Goal: Find specific page/section: Find specific page/section

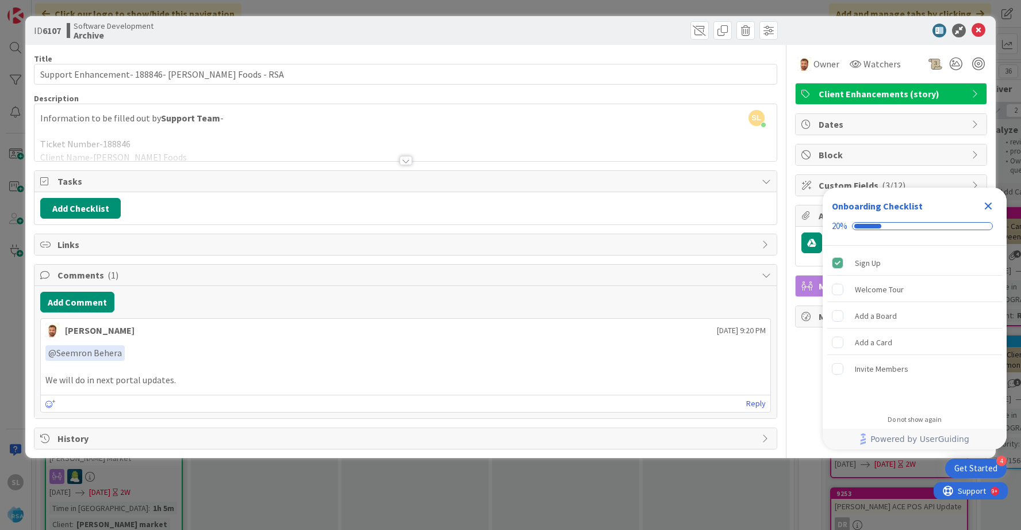
click at [971, 29] on div at bounding box center [886, 31] width 204 height 14
click at [975, 29] on icon at bounding box center [979, 31] width 14 height 14
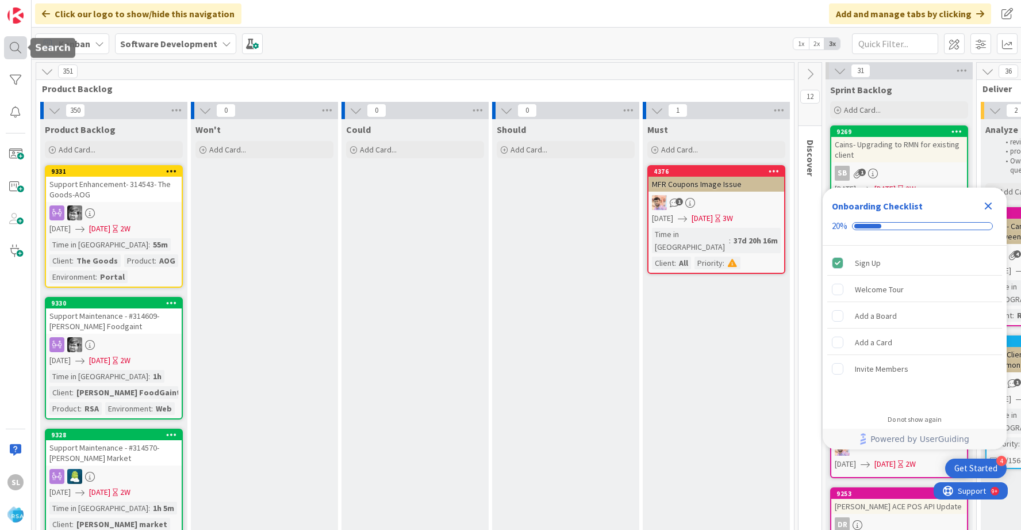
click at [15, 48] on div at bounding box center [15, 47] width 23 height 23
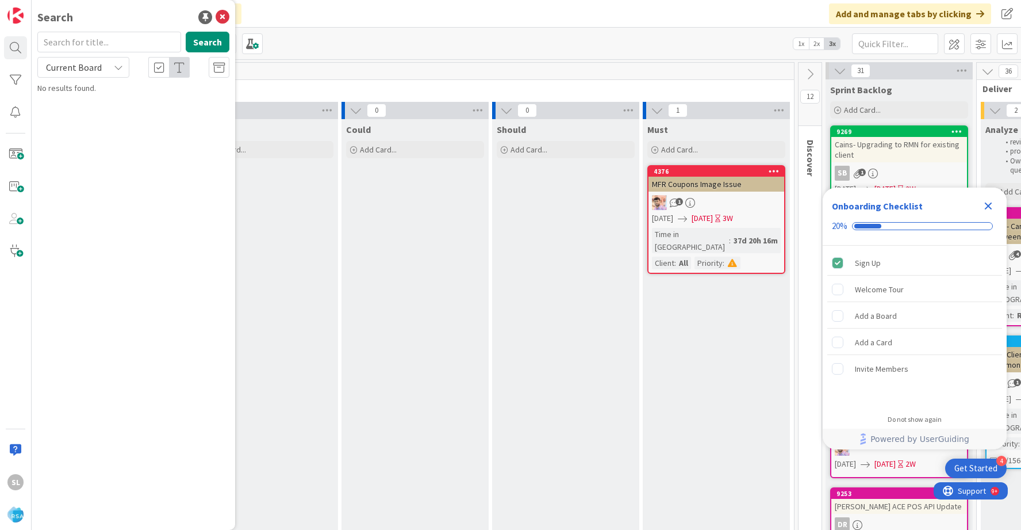
click at [74, 44] on input "text" at bounding box center [109, 42] width 144 height 21
type input "9122"
click at [143, 109] on span "Trigg’s Market – Member Promos, Campaigns & Portal (App & Web)" at bounding box center [126, 107] width 146 height 22
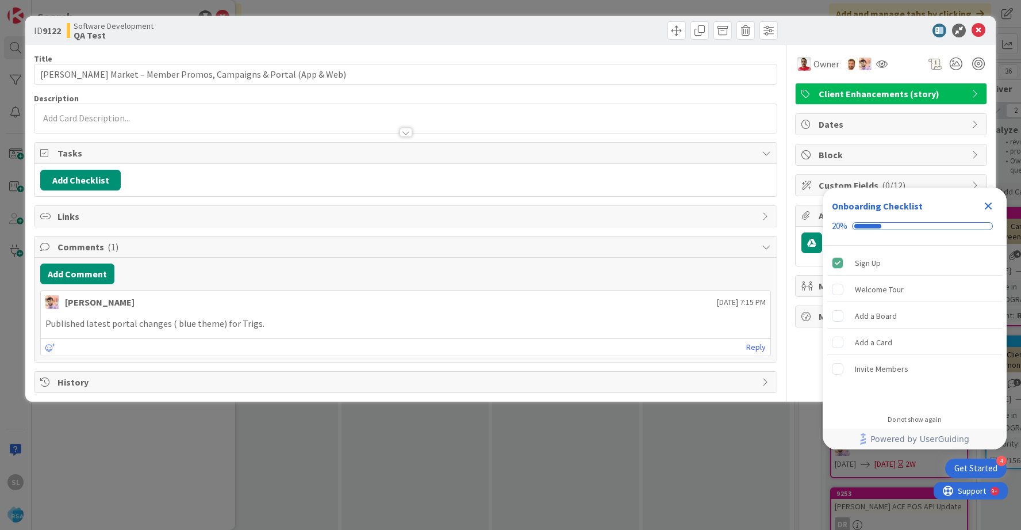
click at [409, 133] on div at bounding box center [406, 132] width 13 height 9
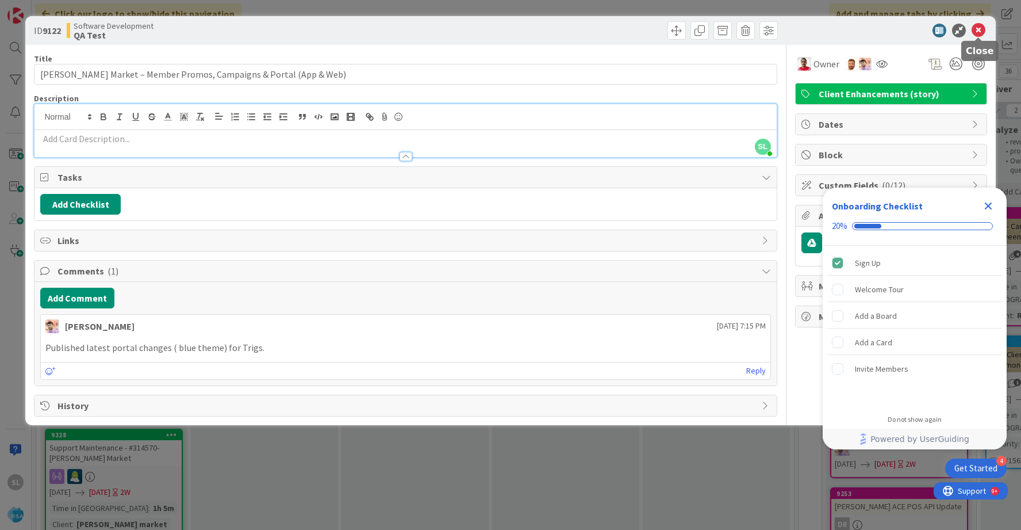
click at [979, 29] on icon at bounding box center [979, 31] width 14 height 14
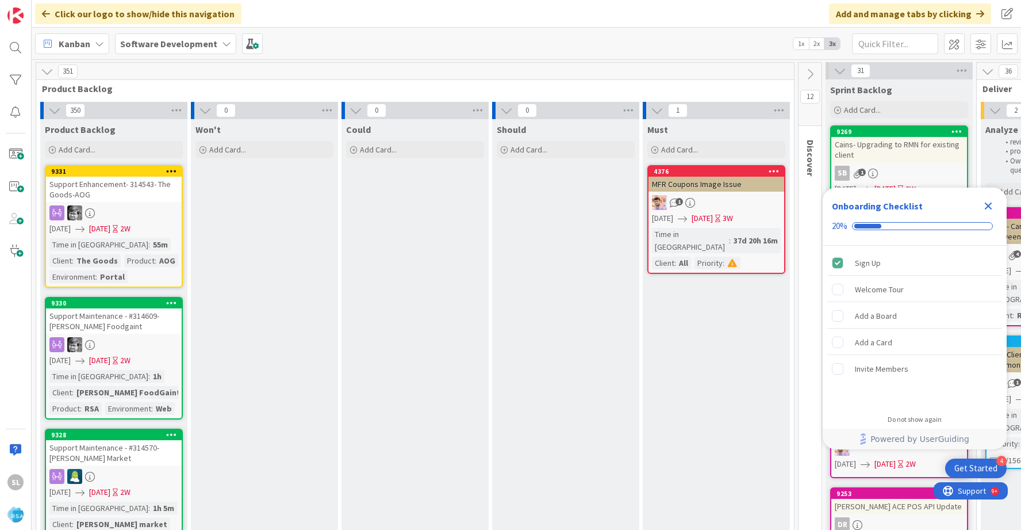
scroll to position [117, 0]
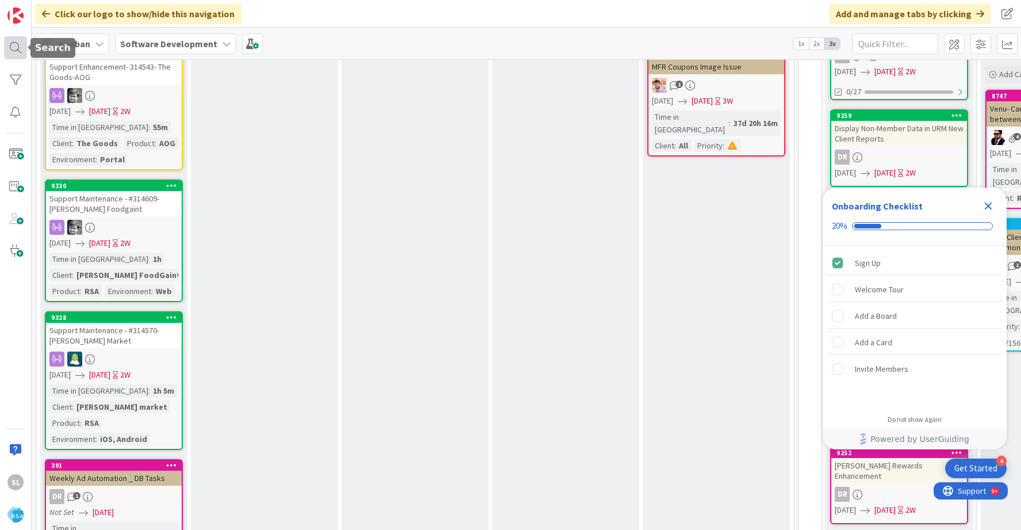
click at [21, 41] on div at bounding box center [15, 47] width 23 height 23
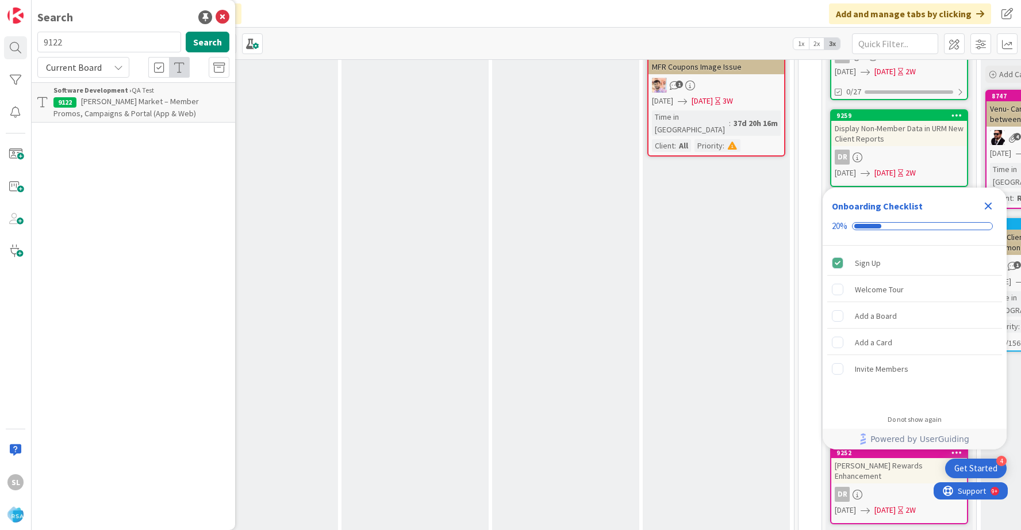
click at [81, 47] on input "9122" at bounding box center [109, 42] width 144 height 21
type input "campaign"
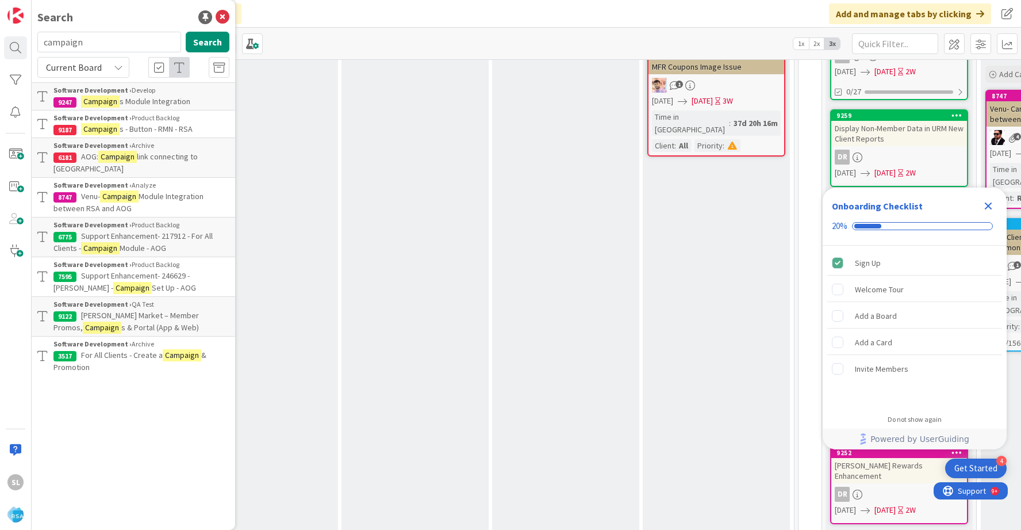
click at [173, 349] on mark "Campaign" at bounding box center [182, 355] width 39 height 12
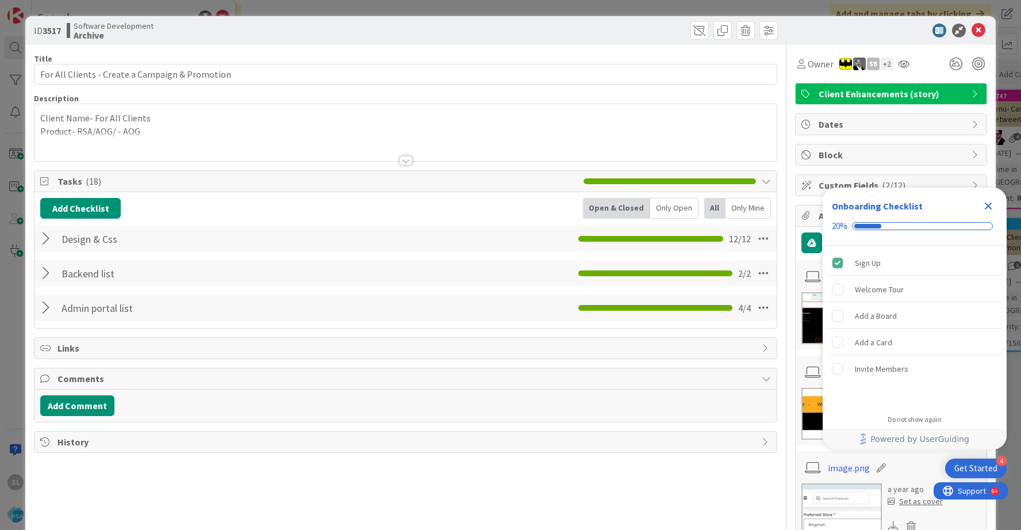
click at [403, 158] on div at bounding box center [406, 160] width 13 height 9
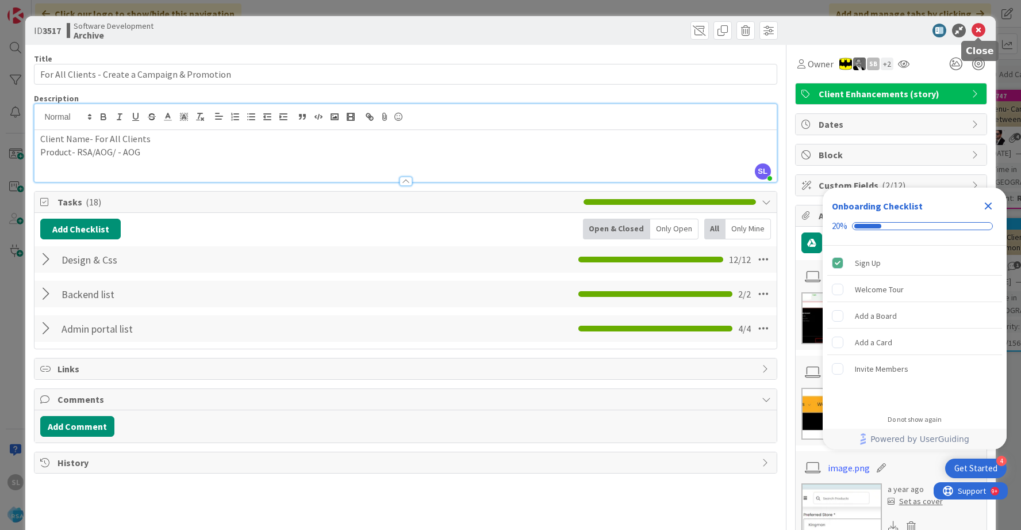
click at [982, 25] on icon at bounding box center [979, 31] width 14 height 14
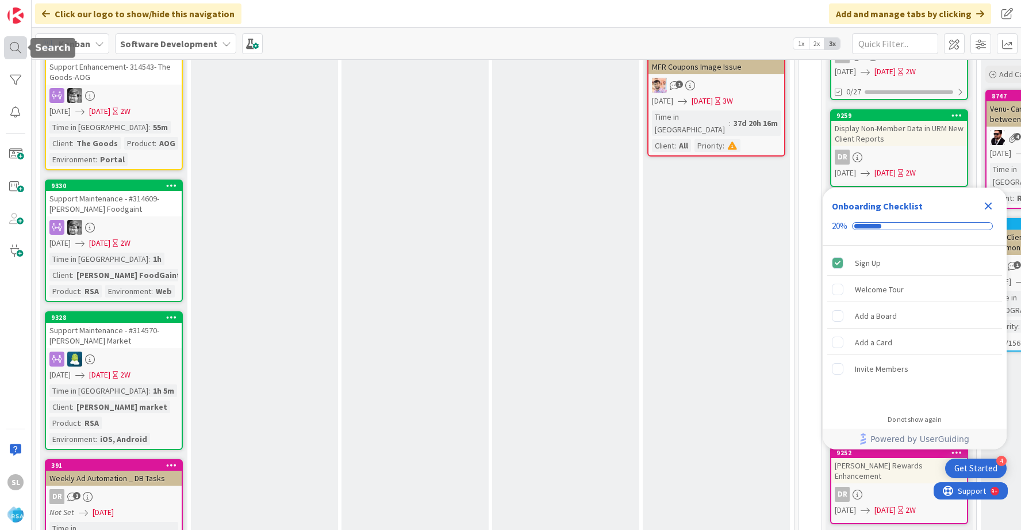
click at [20, 45] on div at bounding box center [15, 47] width 23 height 23
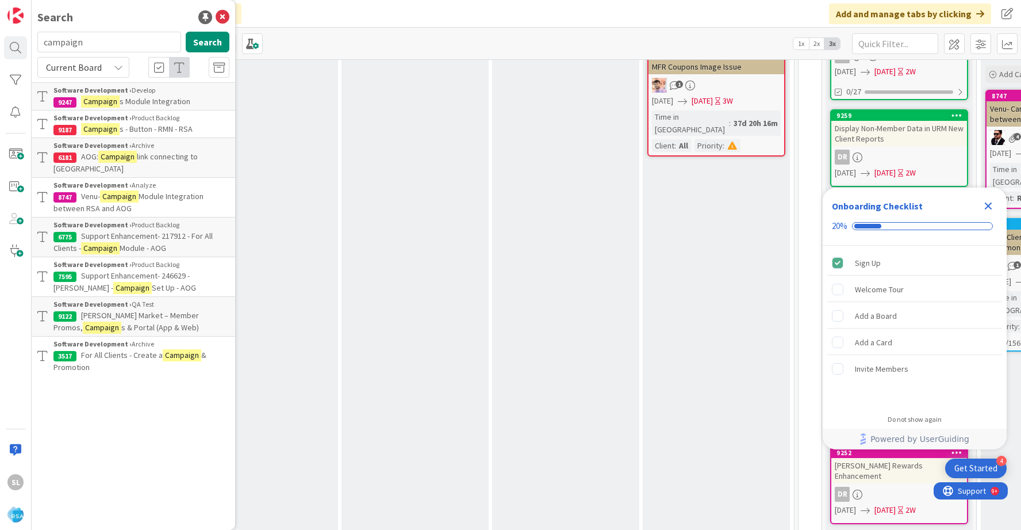
click at [193, 231] on span "Support Enhancement- 217912 - For All Clients -" at bounding box center [132, 242] width 159 height 22
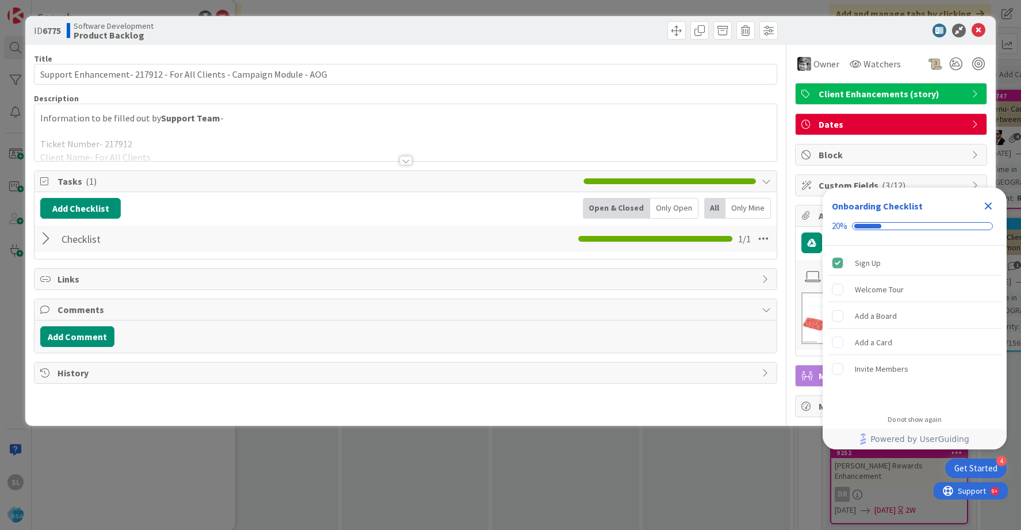
click at [405, 165] on div at bounding box center [406, 160] width 13 height 9
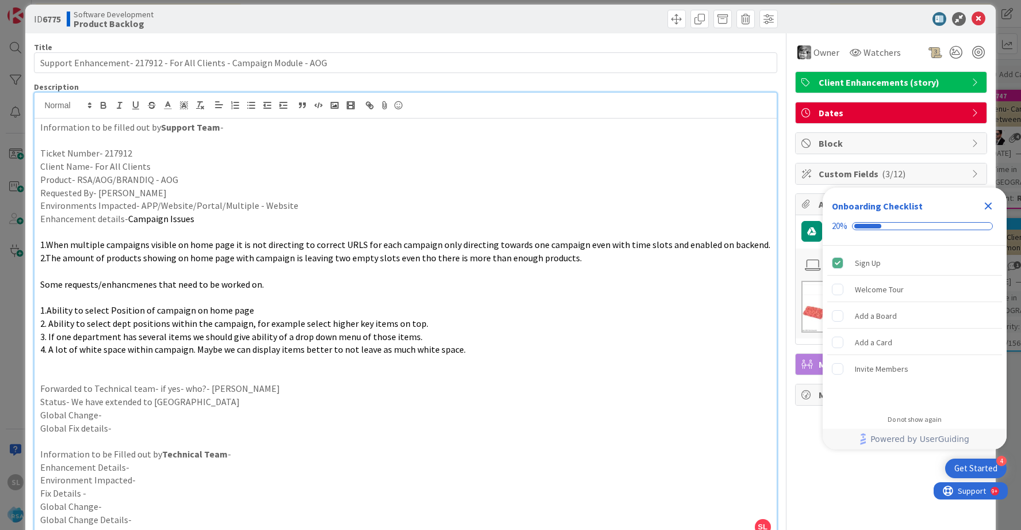
scroll to position [2, 0]
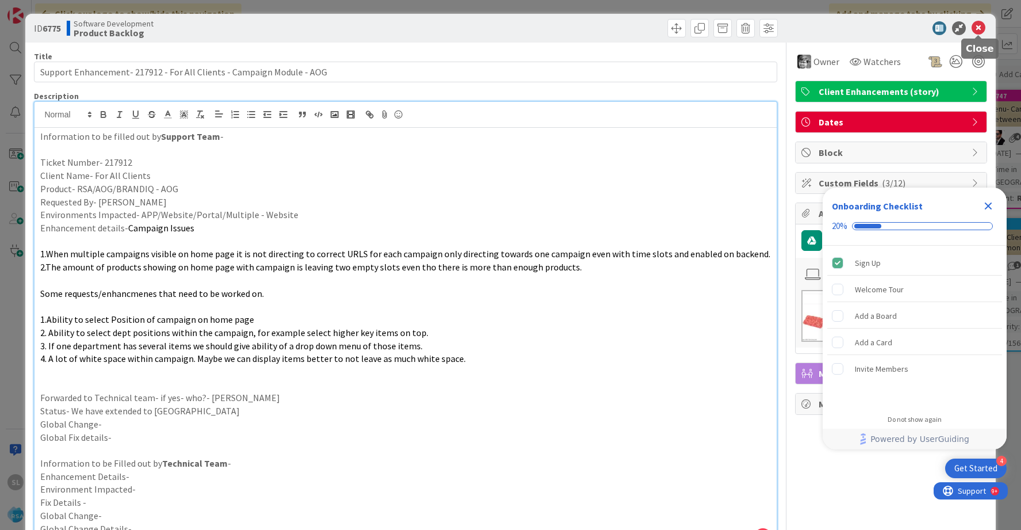
click at [980, 27] on icon at bounding box center [979, 28] width 14 height 14
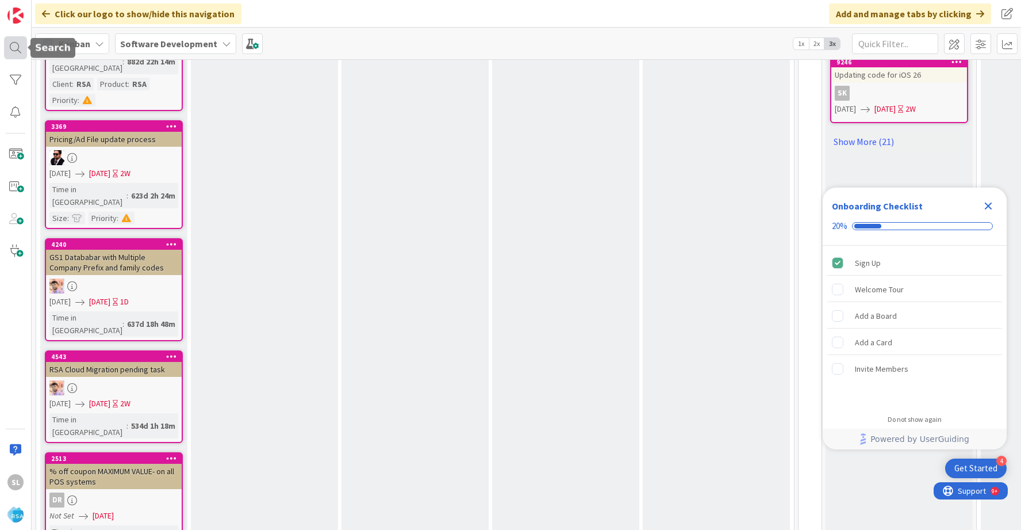
click at [20, 50] on div at bounding box center [15, 47] width 23 height 23
